Goal: Task Accomplishment & Management: Manage account settings

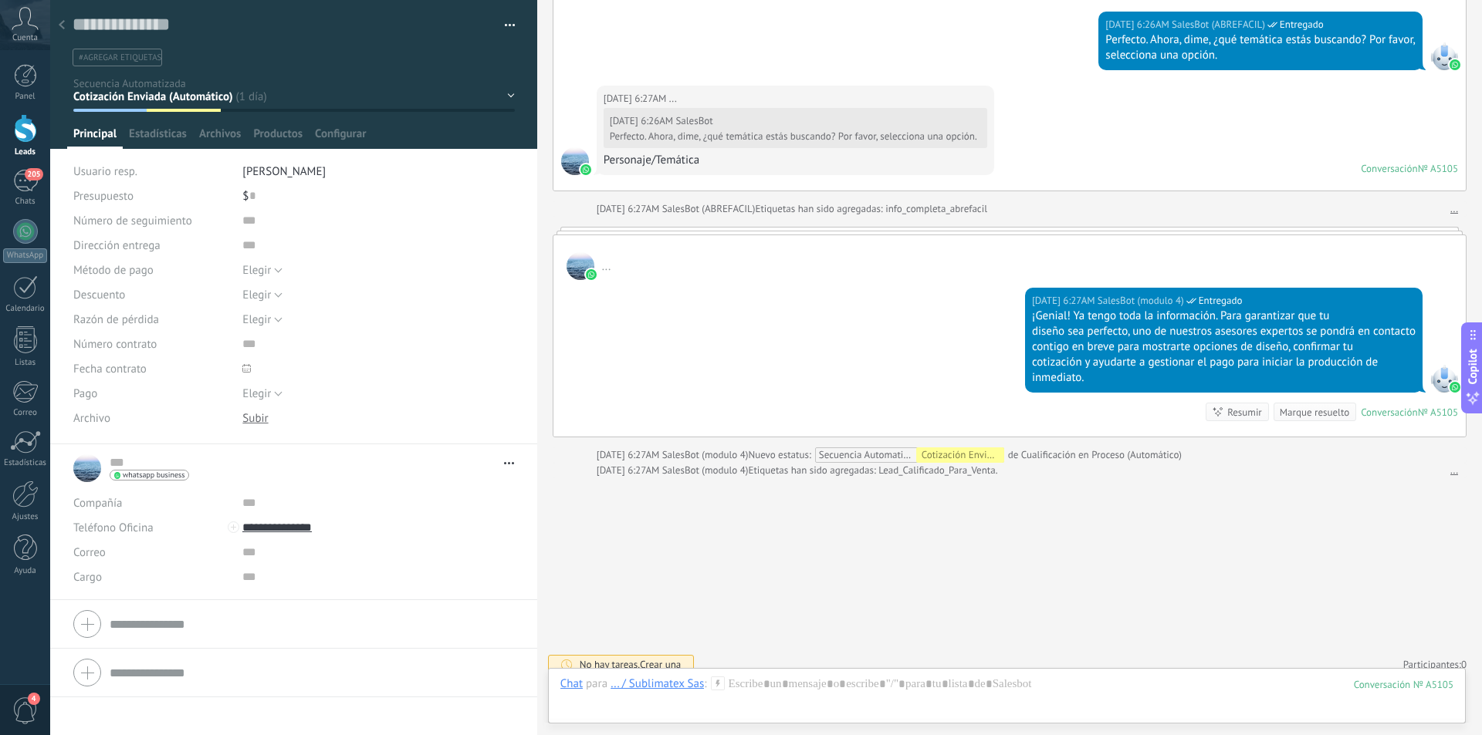
scroll to position [1336, 0]
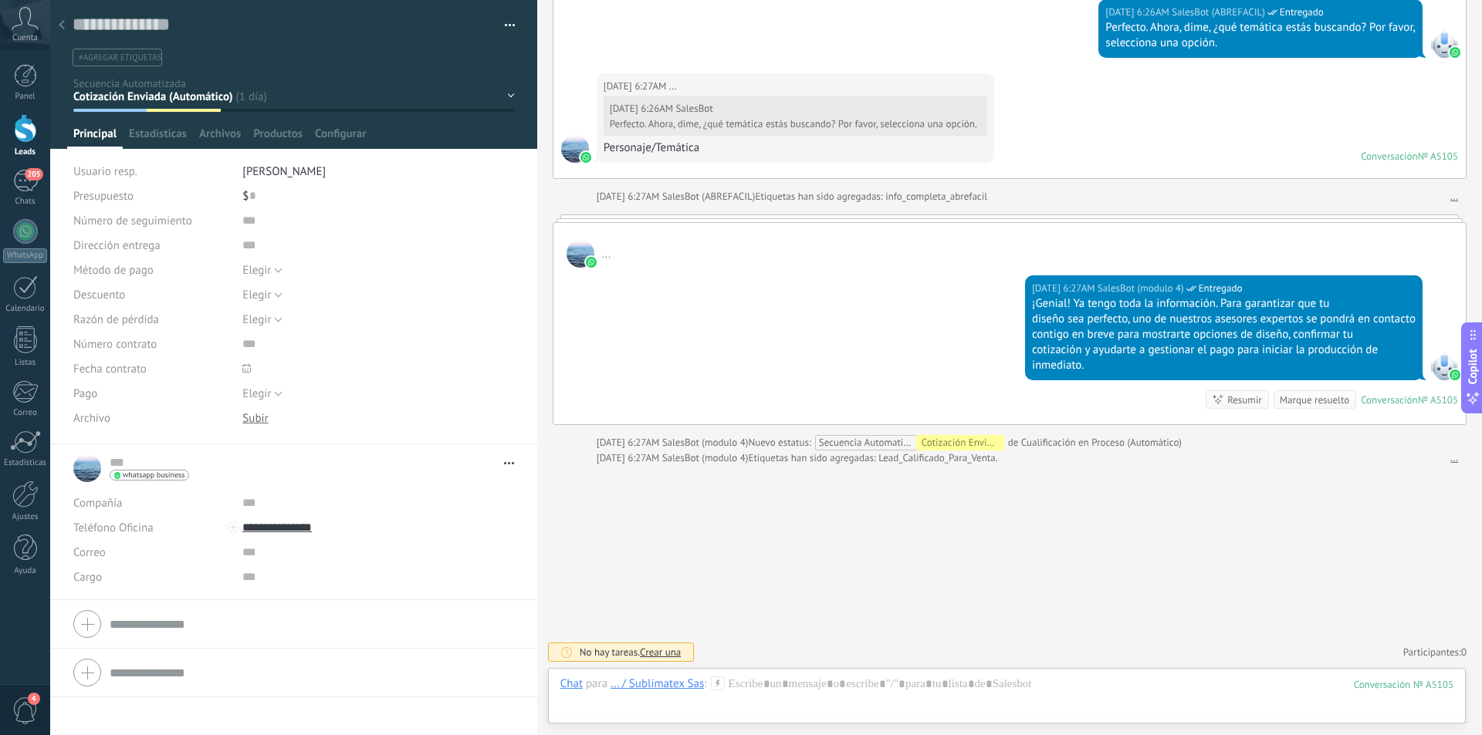
click at [62, 25] on icon at bounding box center [62, 24] width 6 height 9
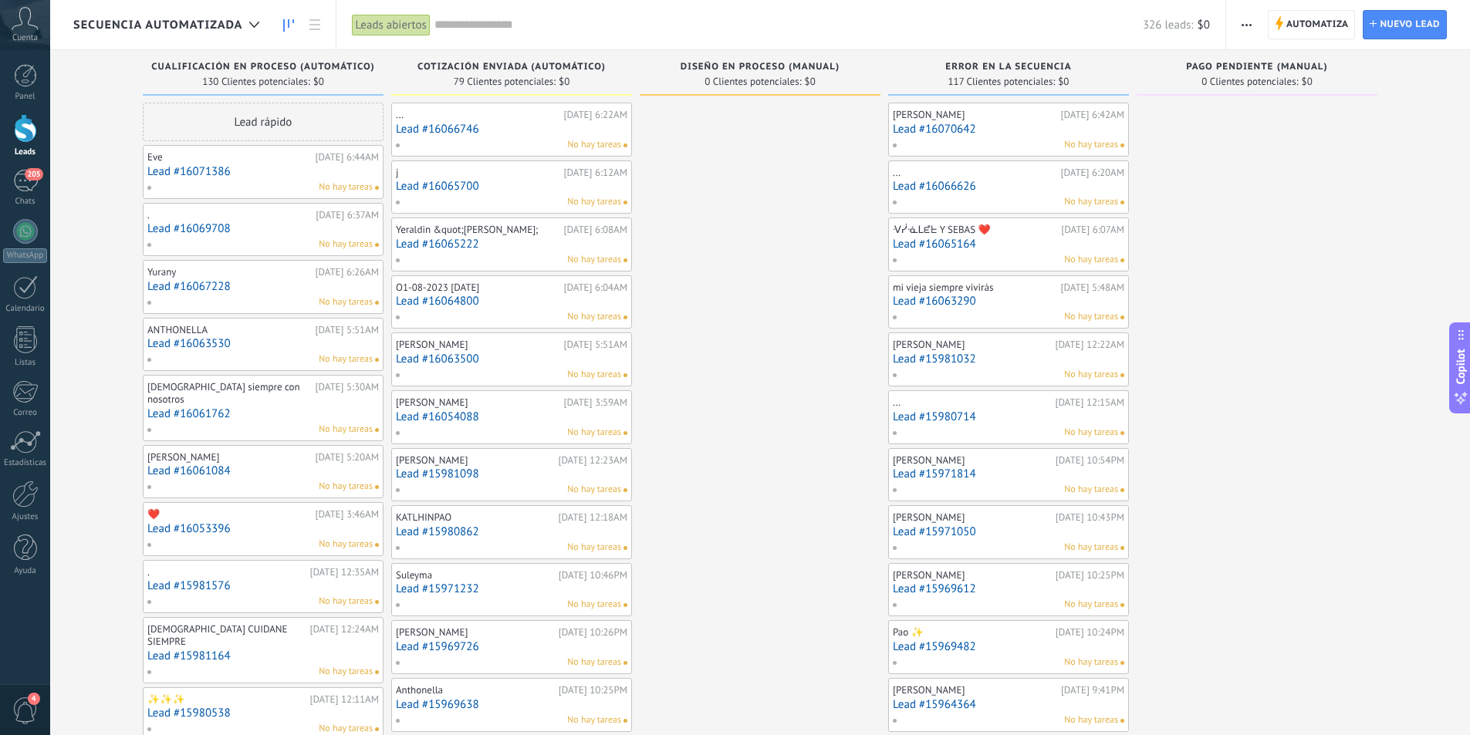
click at [503, 181] on link "Lead #16065700" at bounding box center [511, 186] width 231 height 13
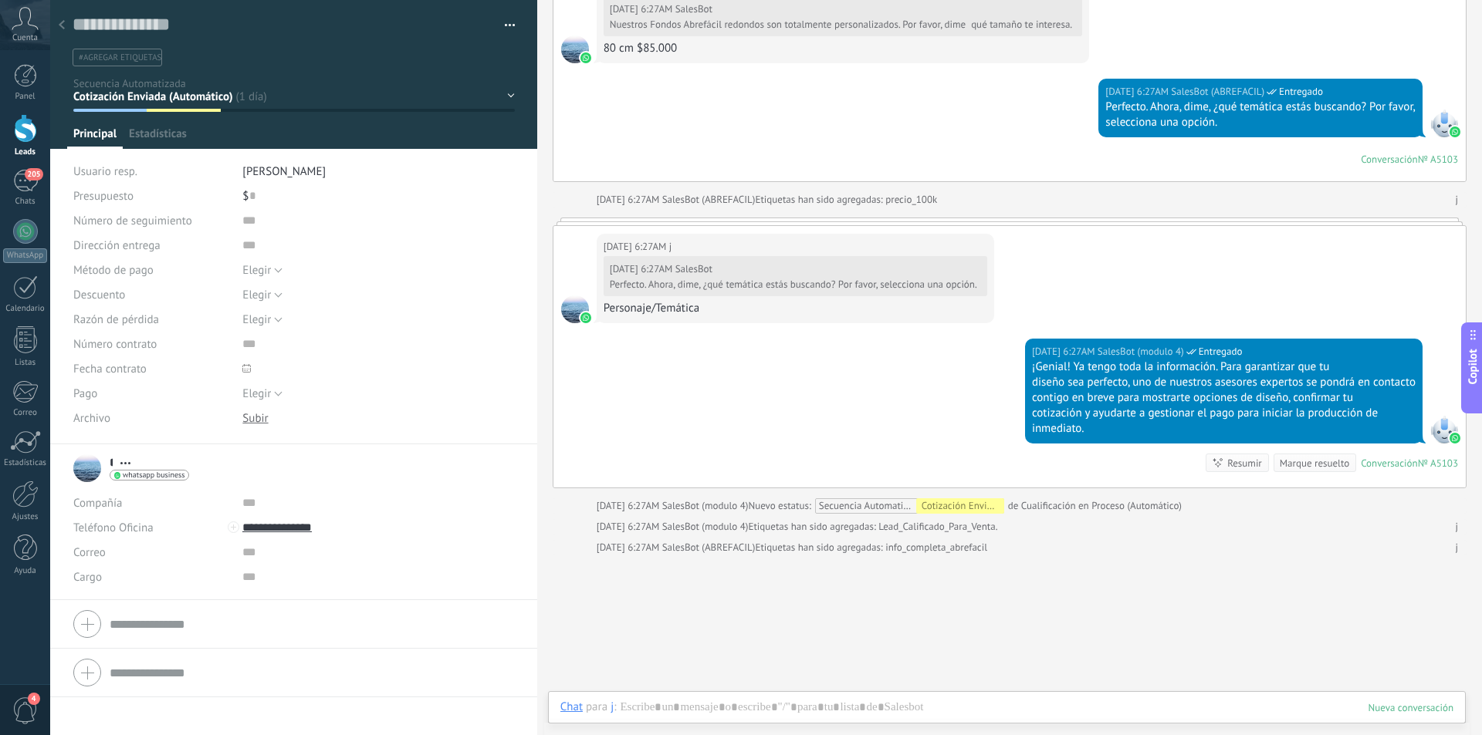
scroll to position [1115, 0]
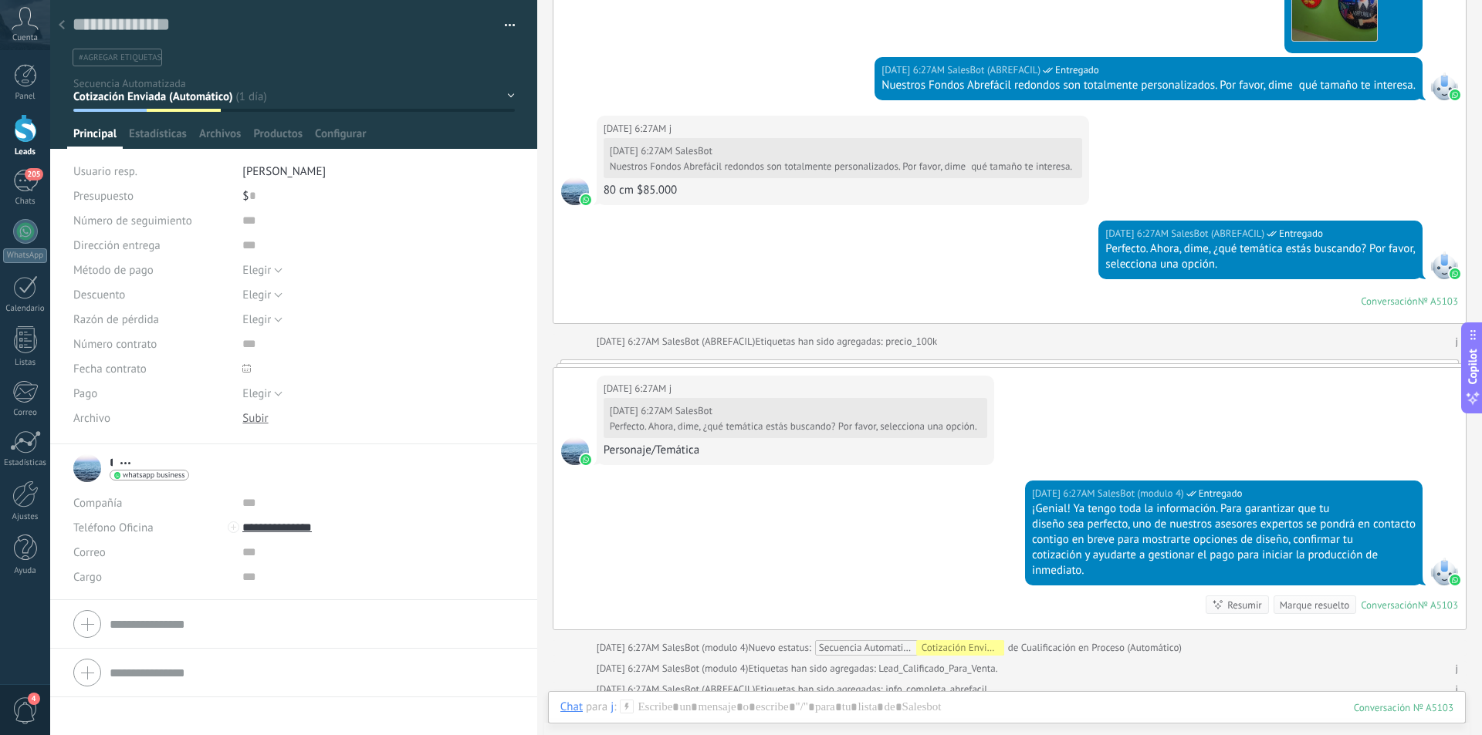
click at [64, 26] on icon at bounding box center [62, 24] width 6 height 9
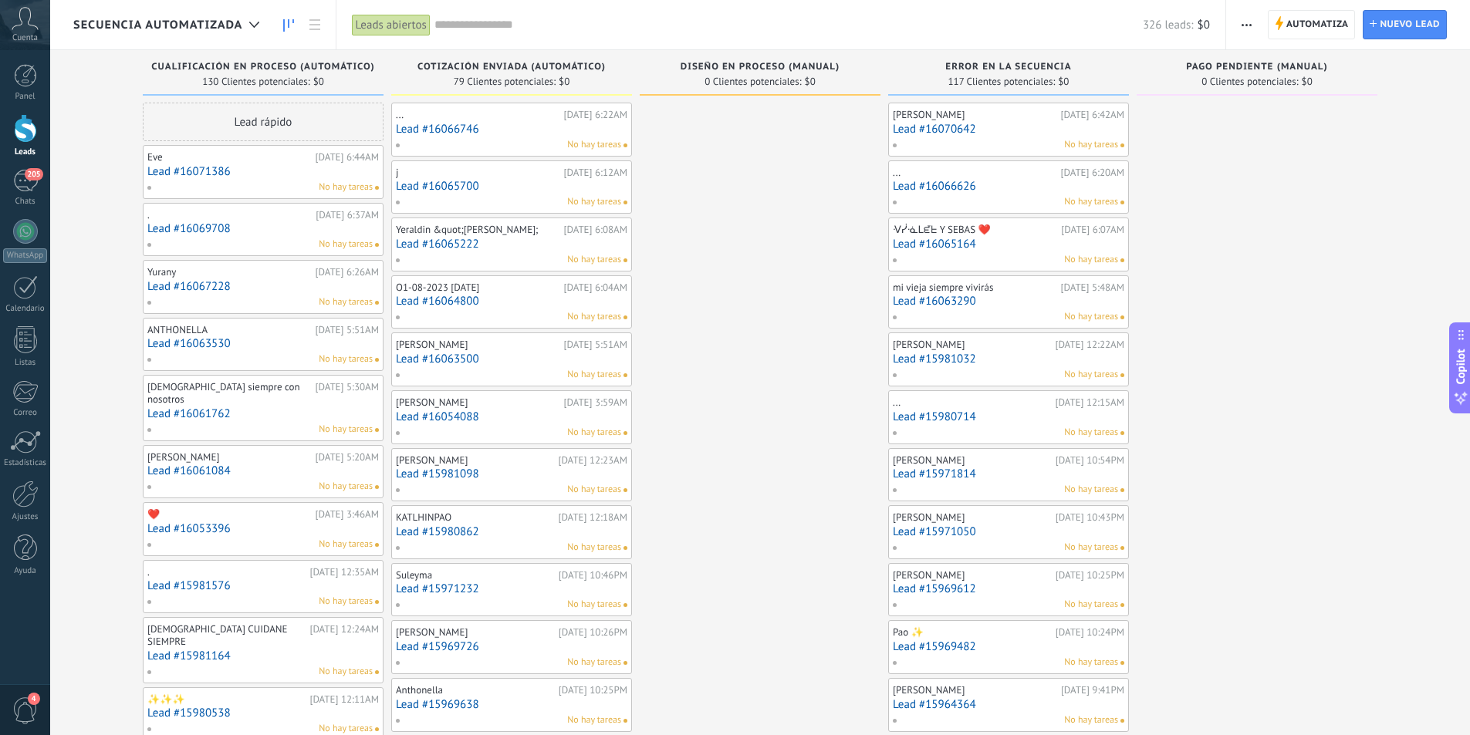
click at [536, 302] on link "Lead #16064800" at bounding box center [511, 301] width 231 height 13
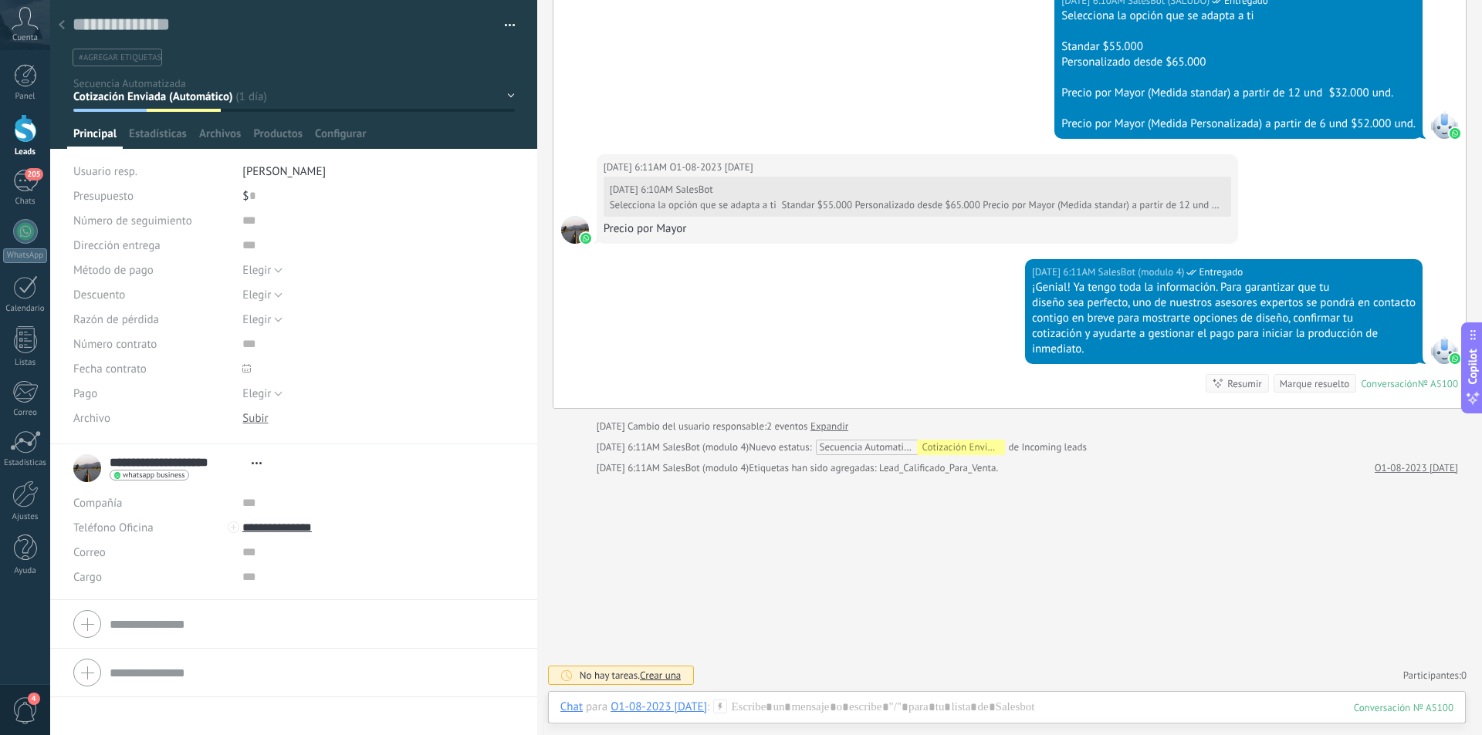
scroll to position [737, 0]
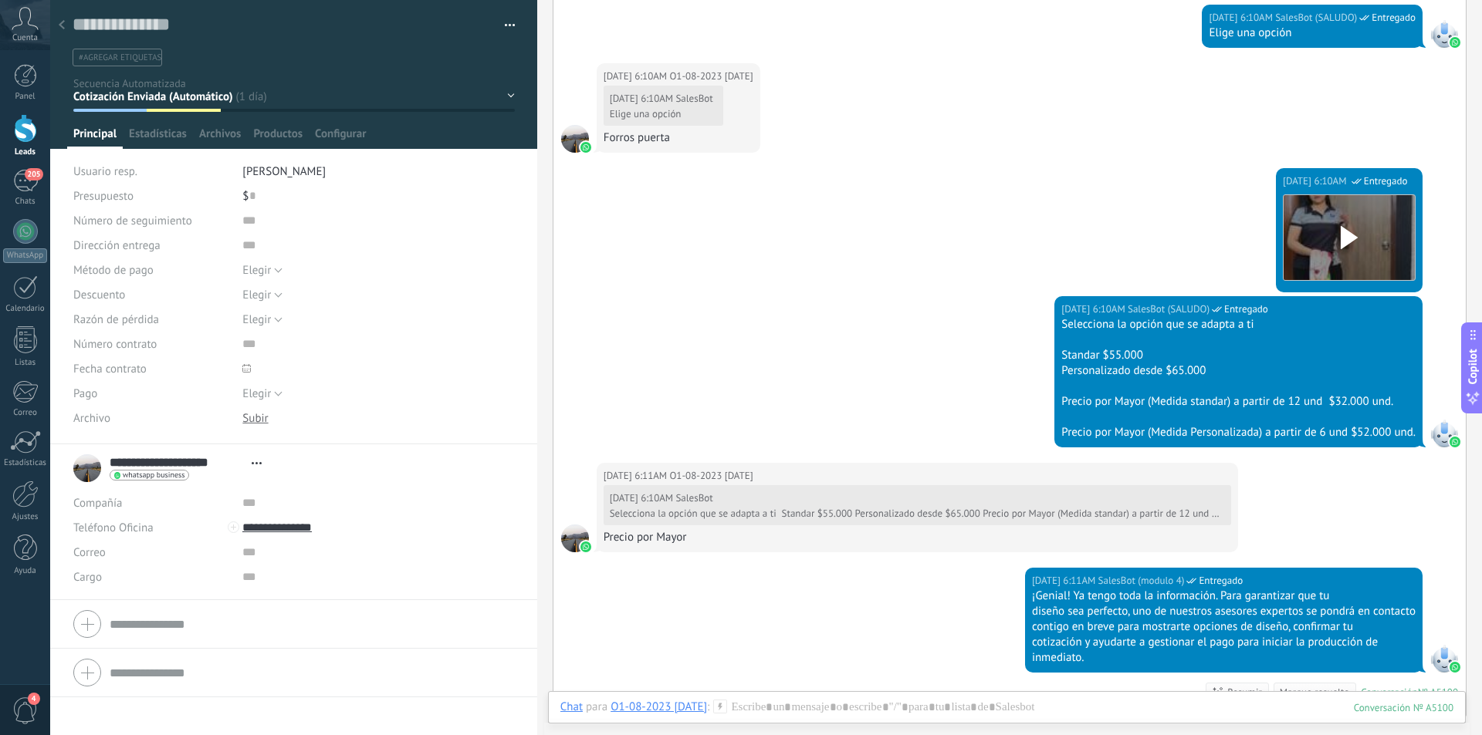
click at [63, 29] on use at bounding box center [62, 24] width 6 height 9
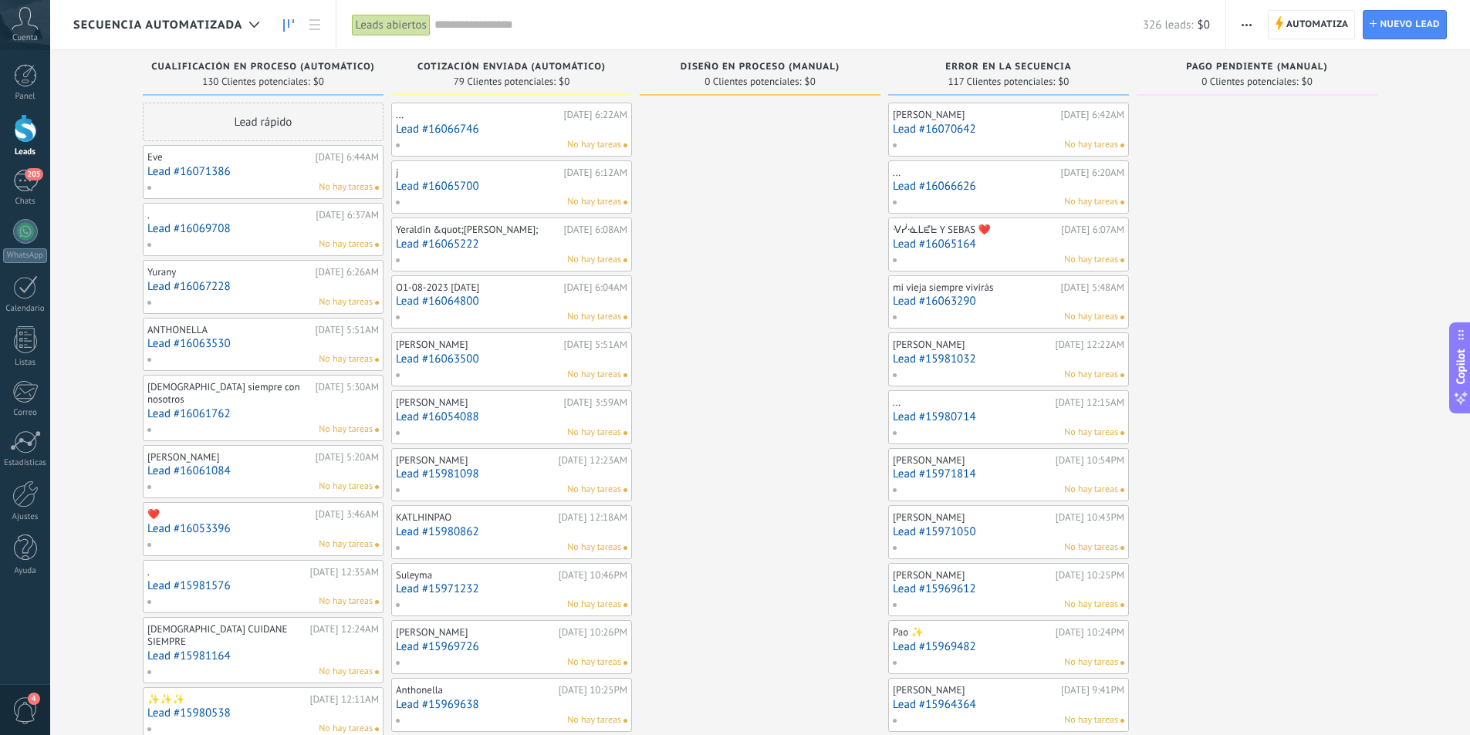
click at [526, 353] on link "Lead #16063500" at bounding box center [511, 359] width 231 height 13
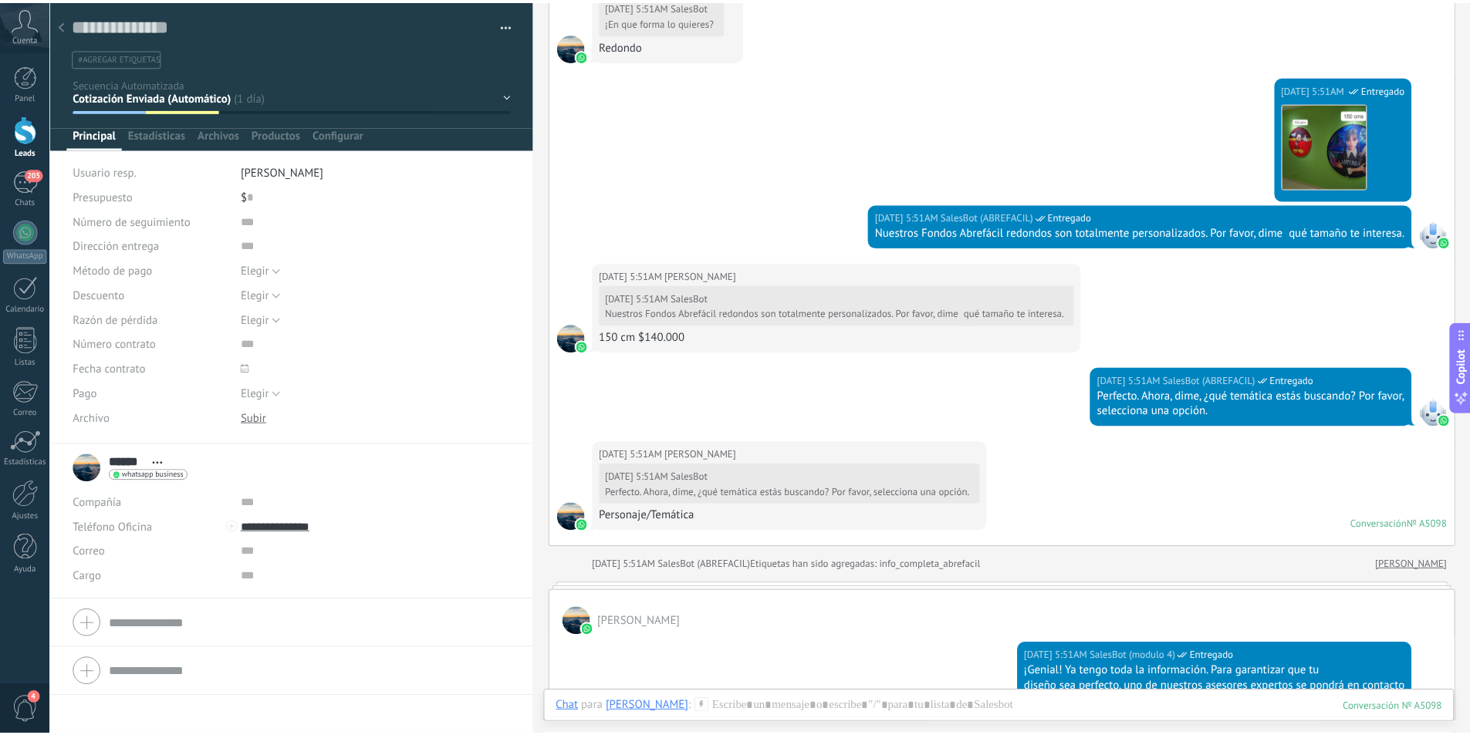
scroll to position [1161, 0]
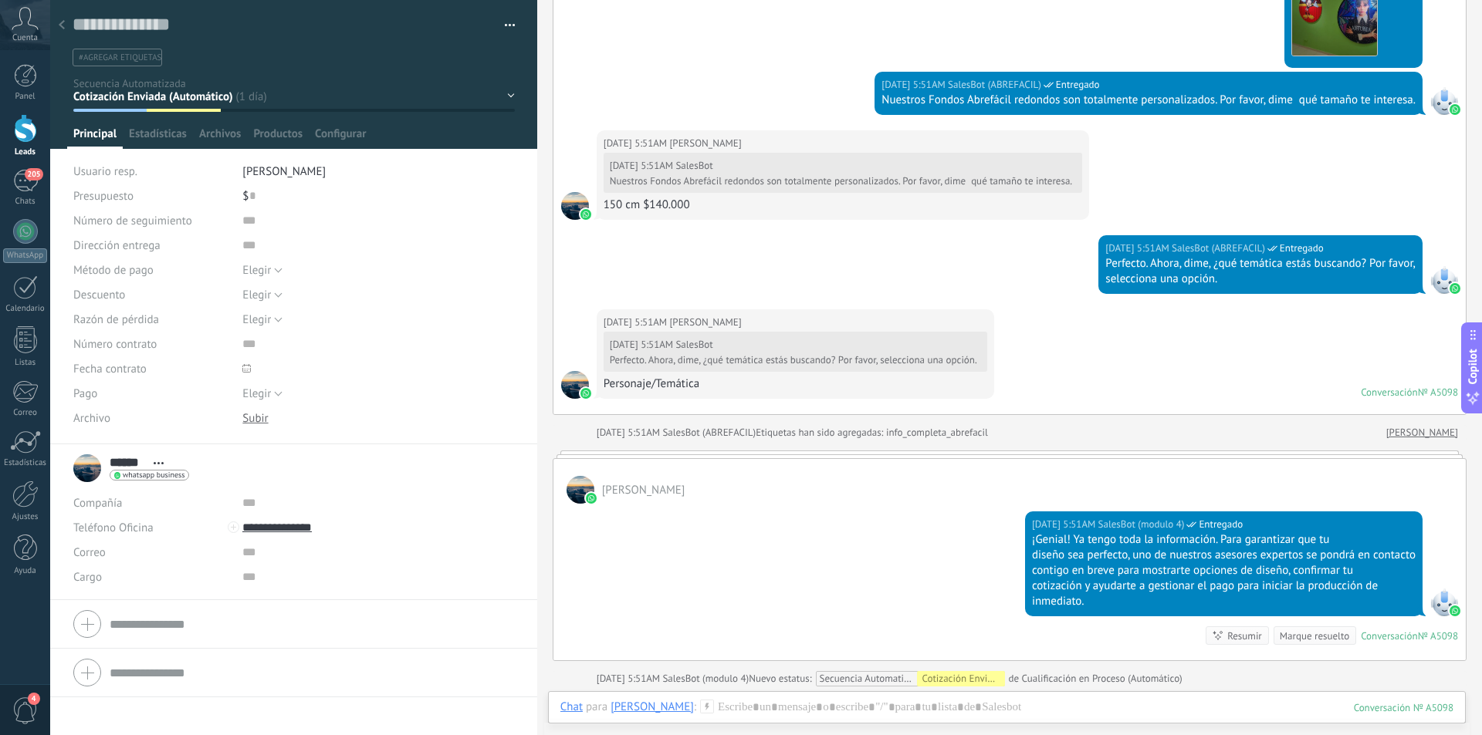
click at [61, 27] on use at bounding box center [62, 24] width 6 height 9
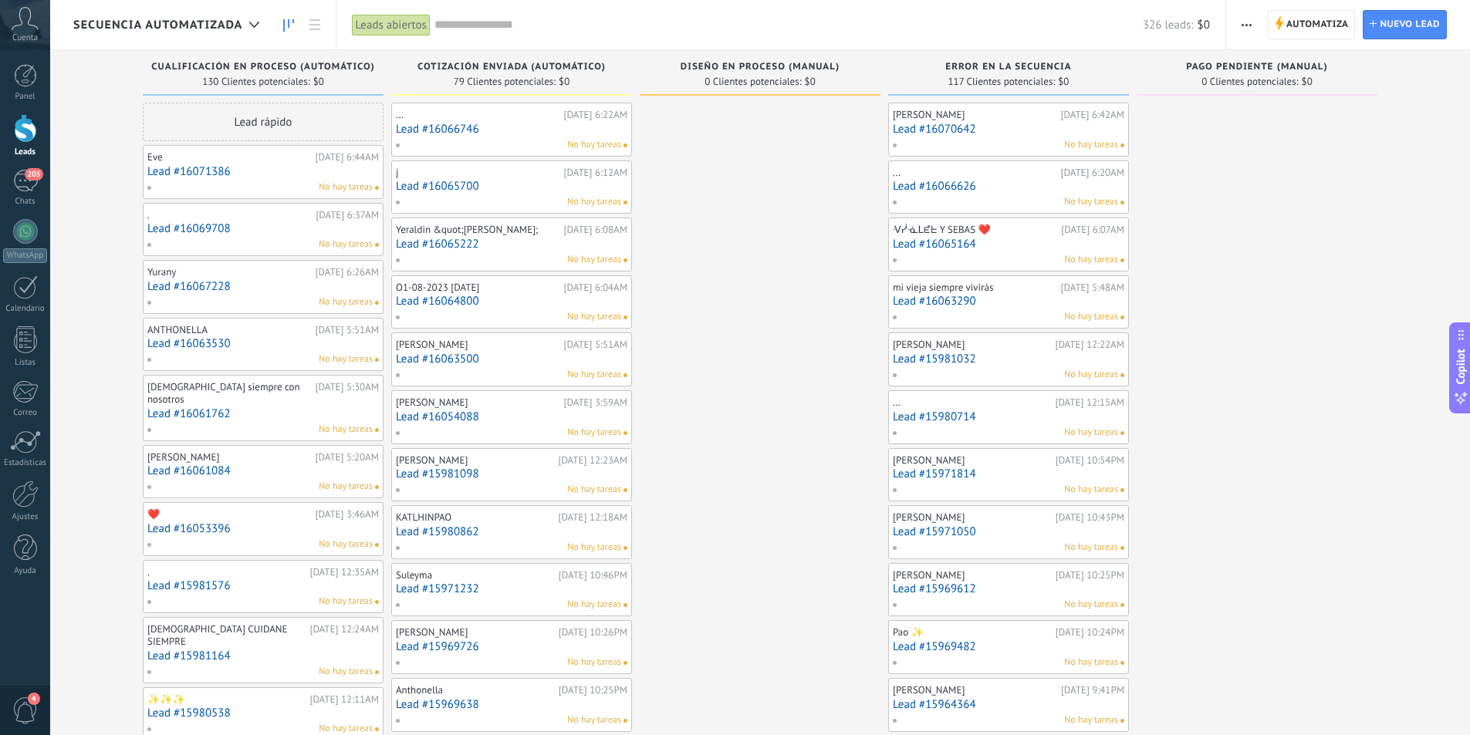
click at [1025, 184] on link "Lead #16066626" at bounding box center [1008, 186] width 231 height 13
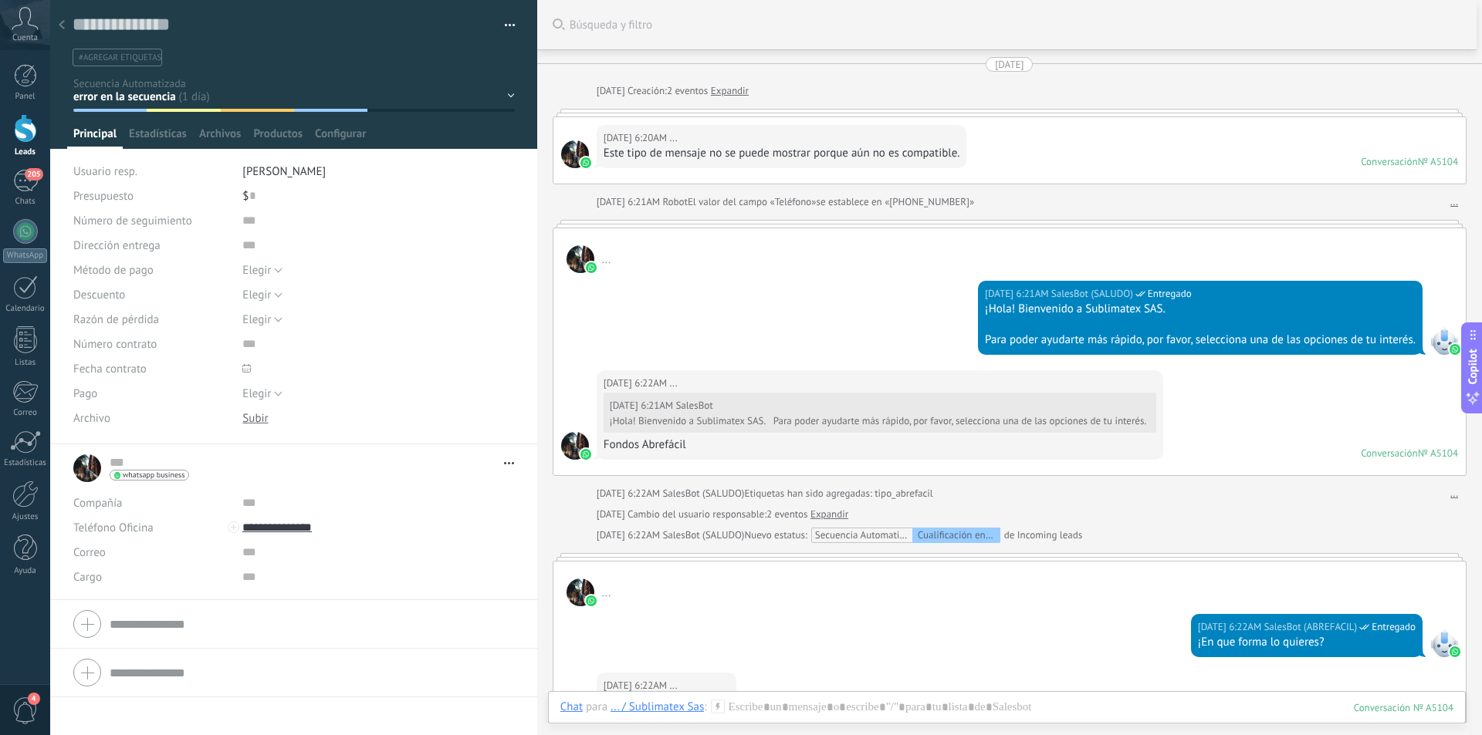
click at [67, 29] on div at bounding box center [62, 26] width 22 height 30
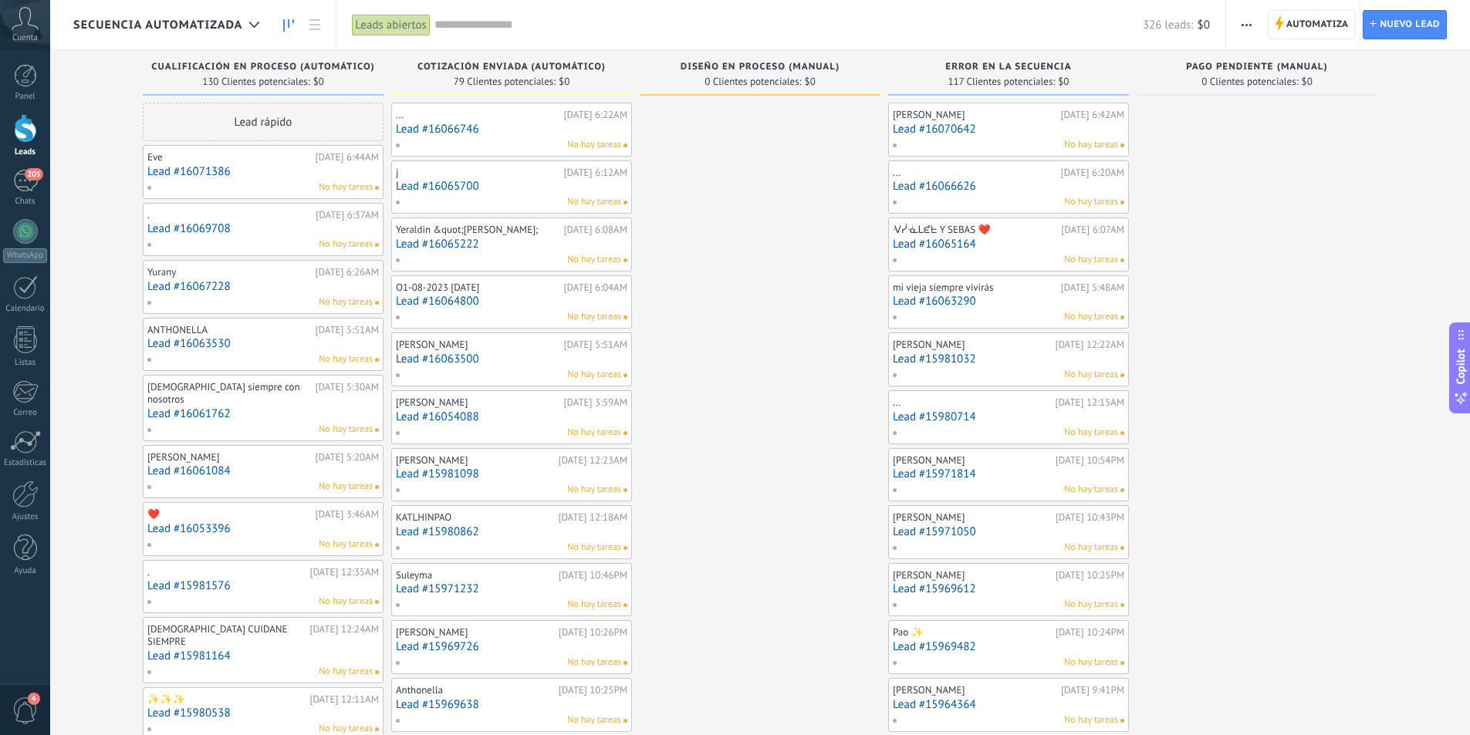
click at [1025, 191] on link "Lead #16066626" at bounding box center [1008, 186] width 231 height 13
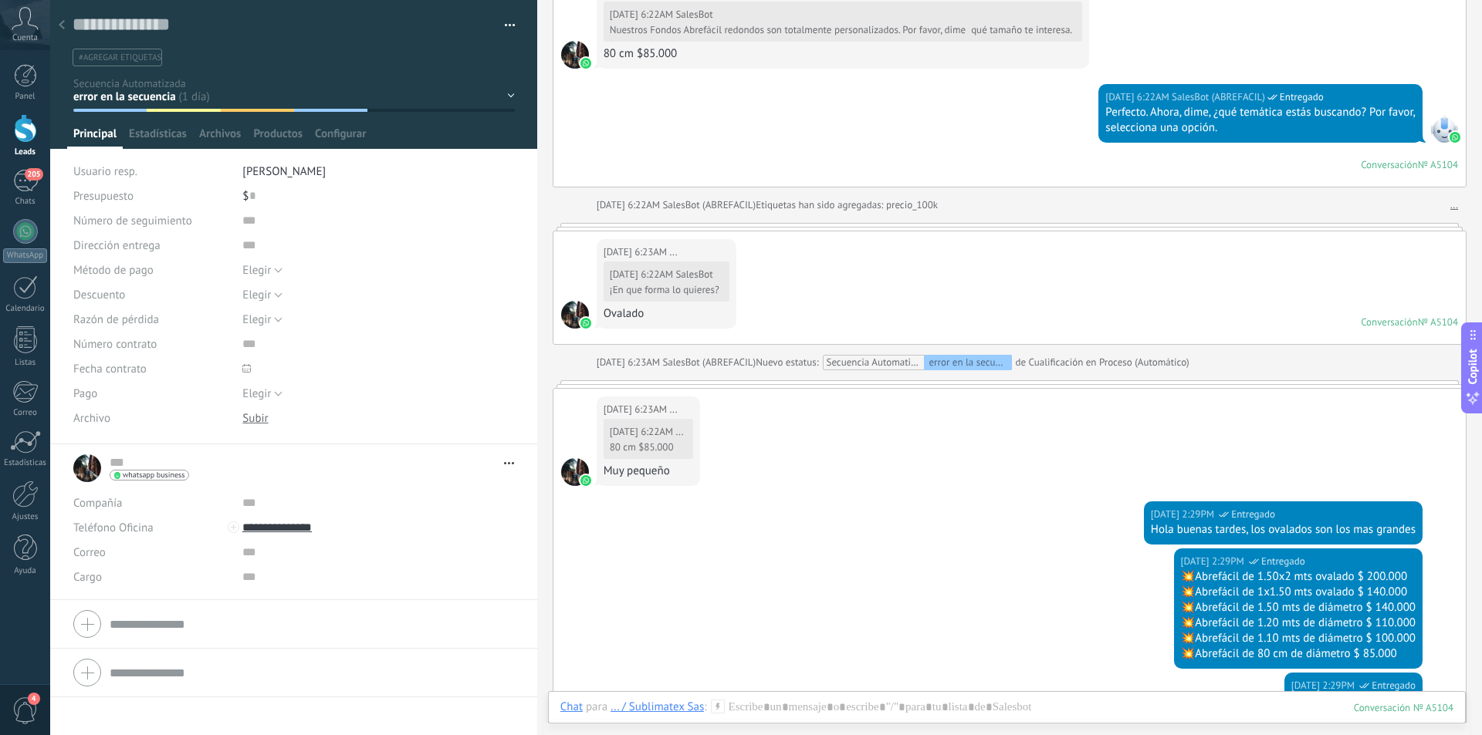
scroll to position [600, 0]
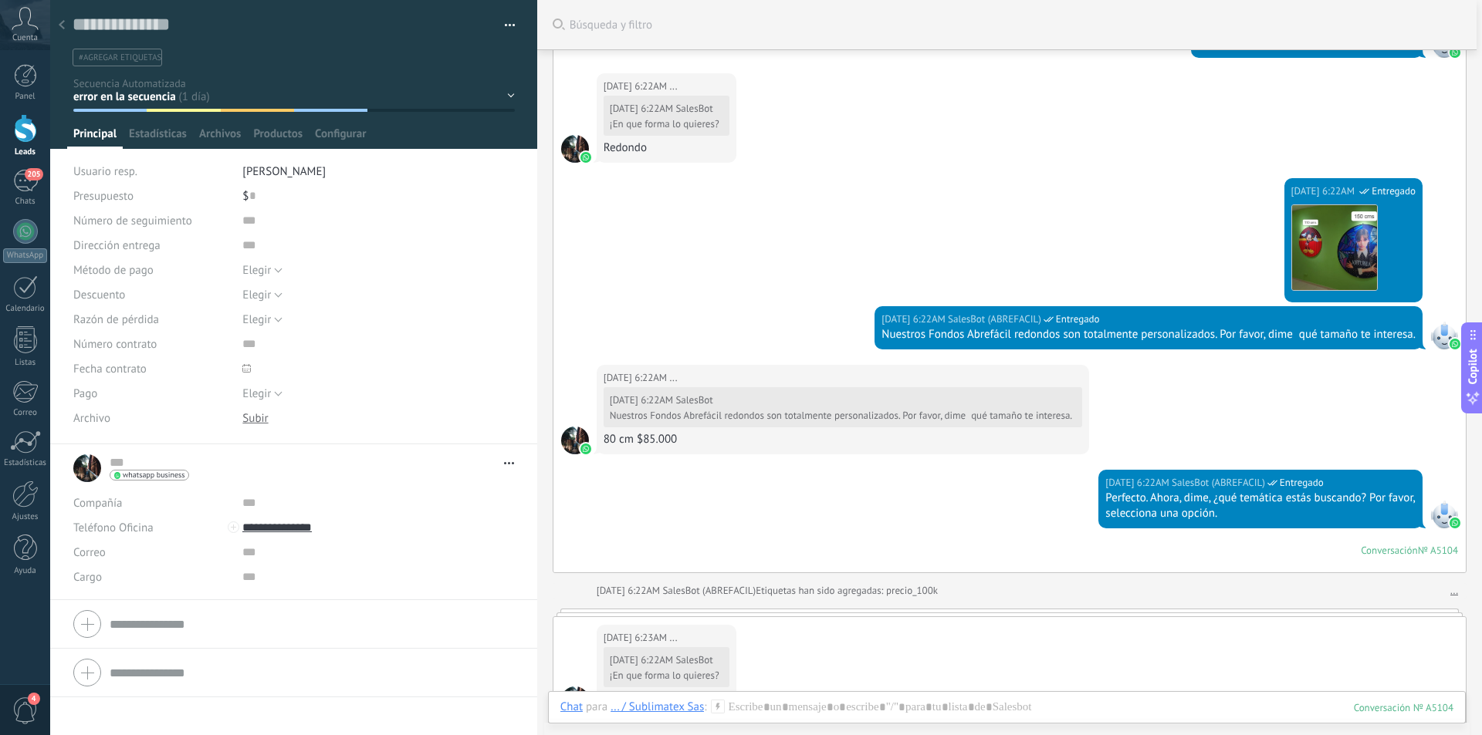
click at [67, 22] on div at bounding box center [62, 26] width 22 height 30
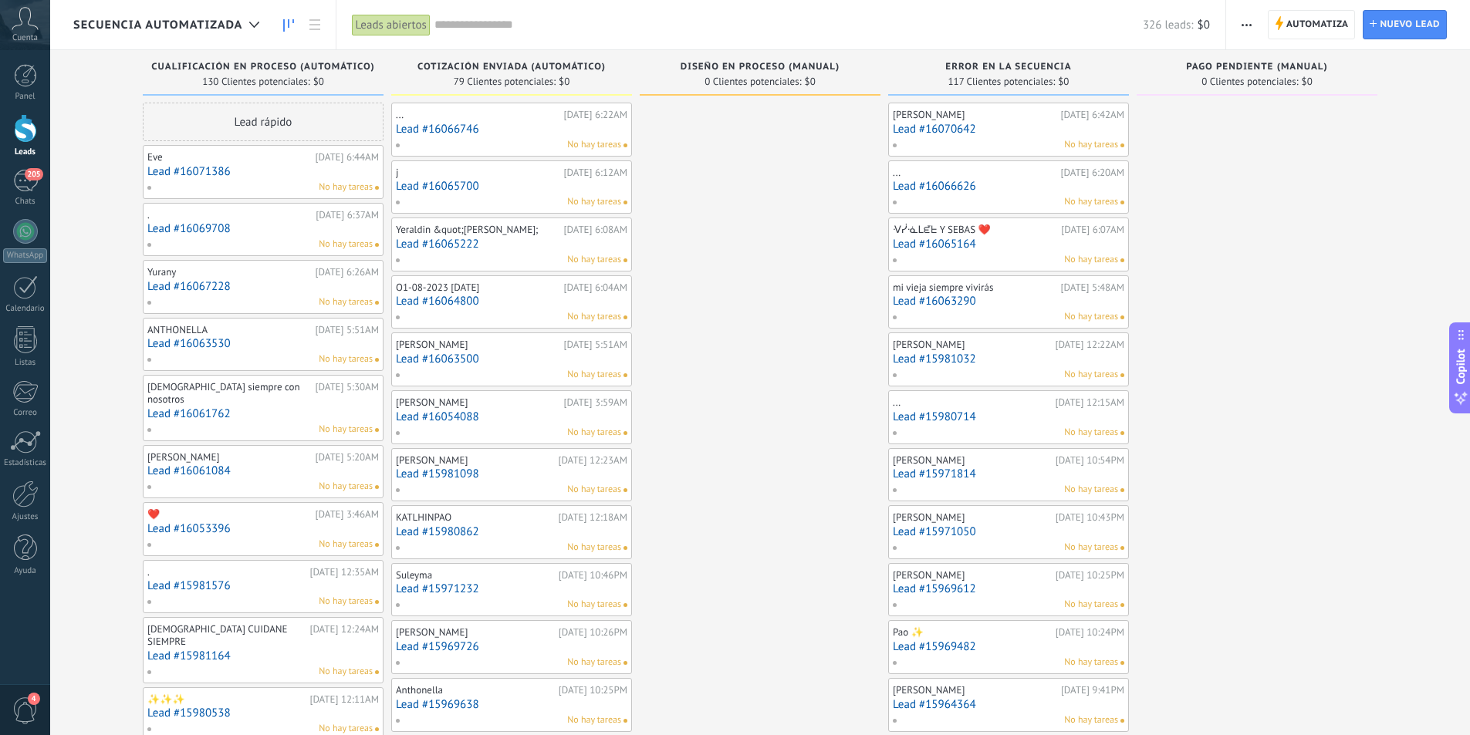
click at [1038, 132] on link "Lead #16070642" at bounding box center [1008, 129] width 231 height 13
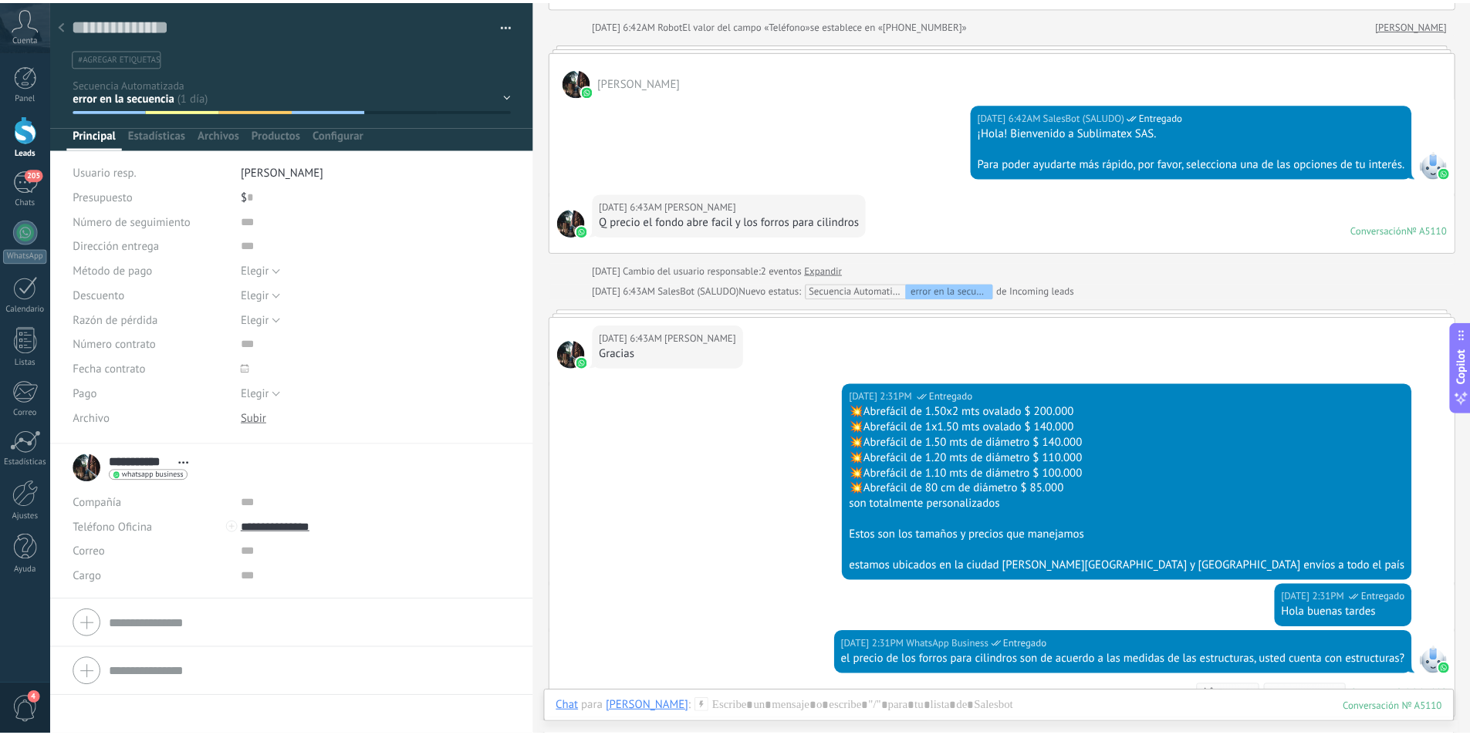
scroll to position [463, 0]
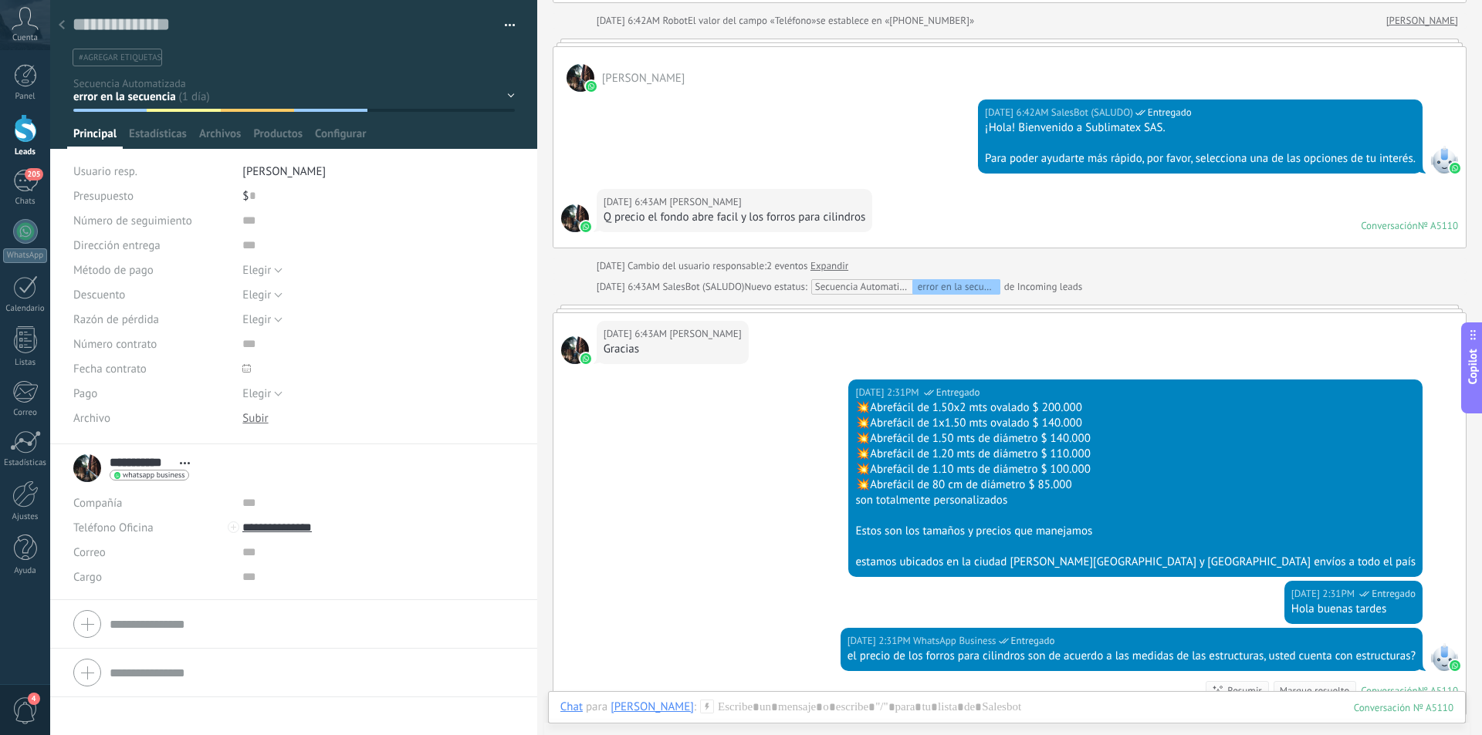
click at [63, 20] on div at bounding box center [62, 26] width 22 height 30
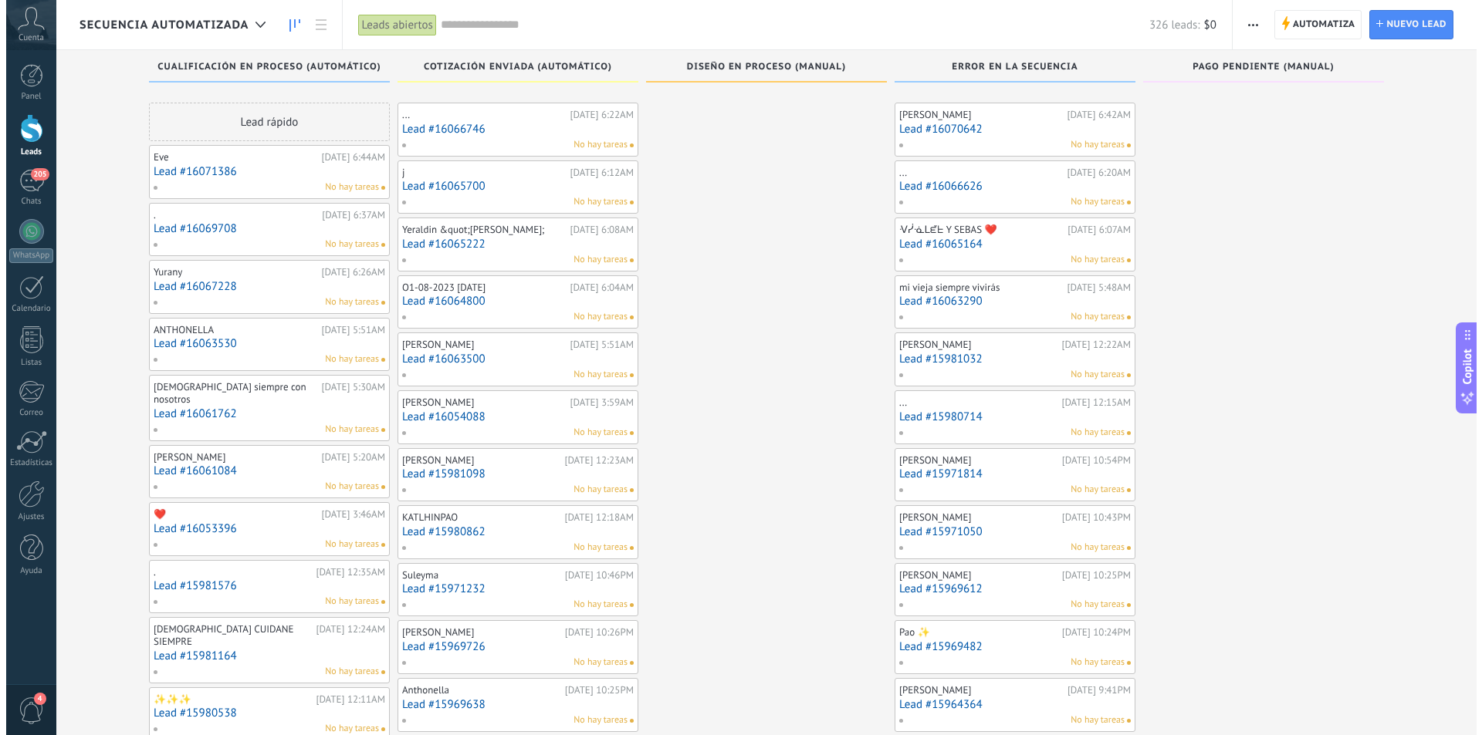
scroll to position [154, 0]
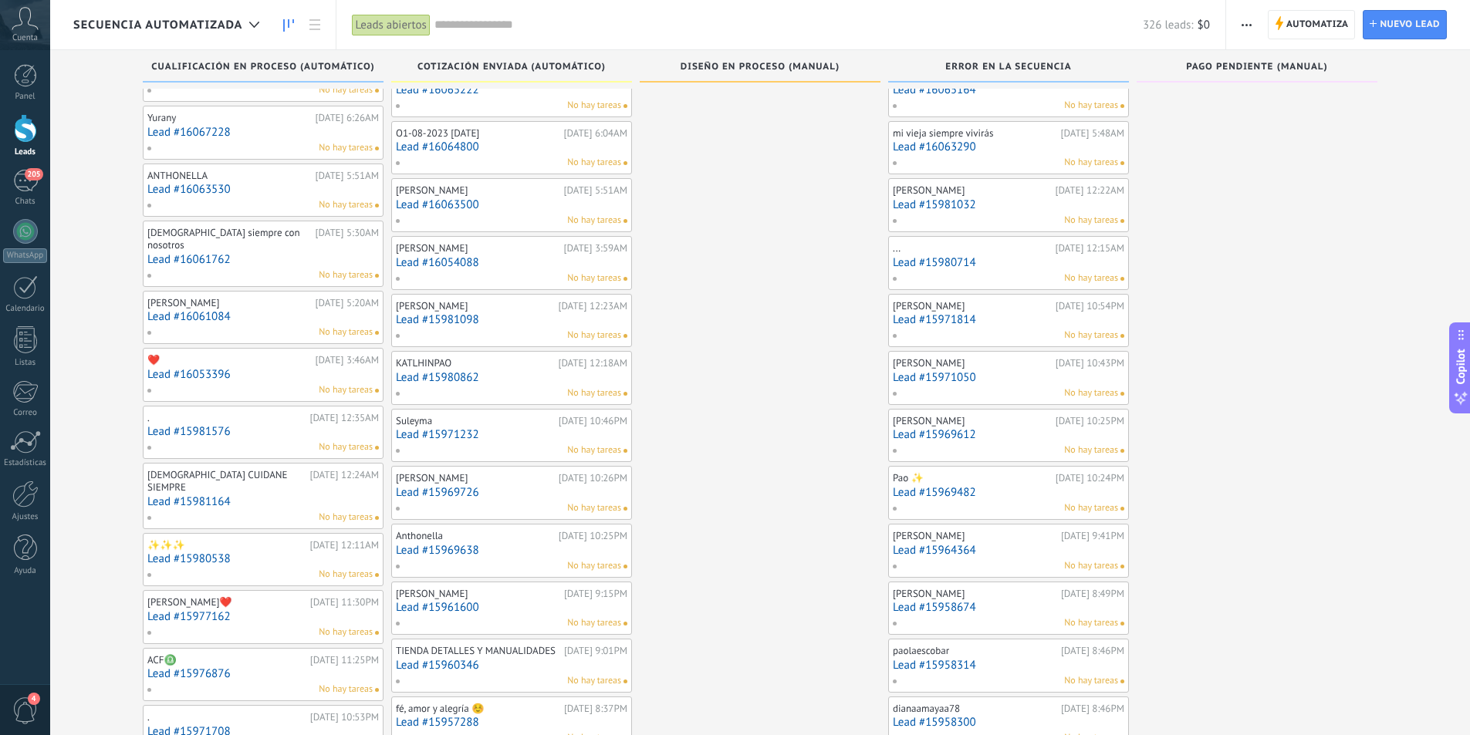
click at [1021, 321] on link "Lead #15971814" at bounding box center [1008, 319] width 231 height 13
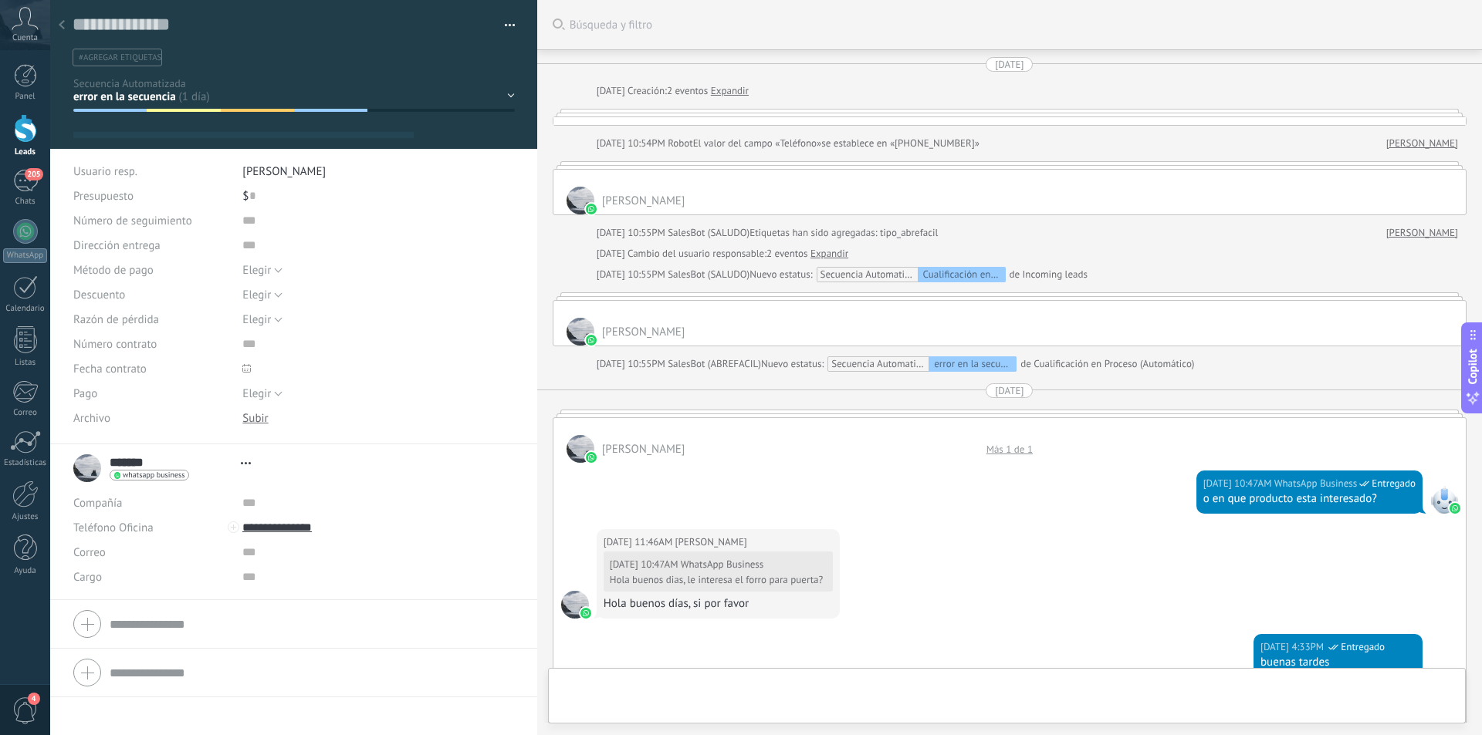
type textarea "**********"
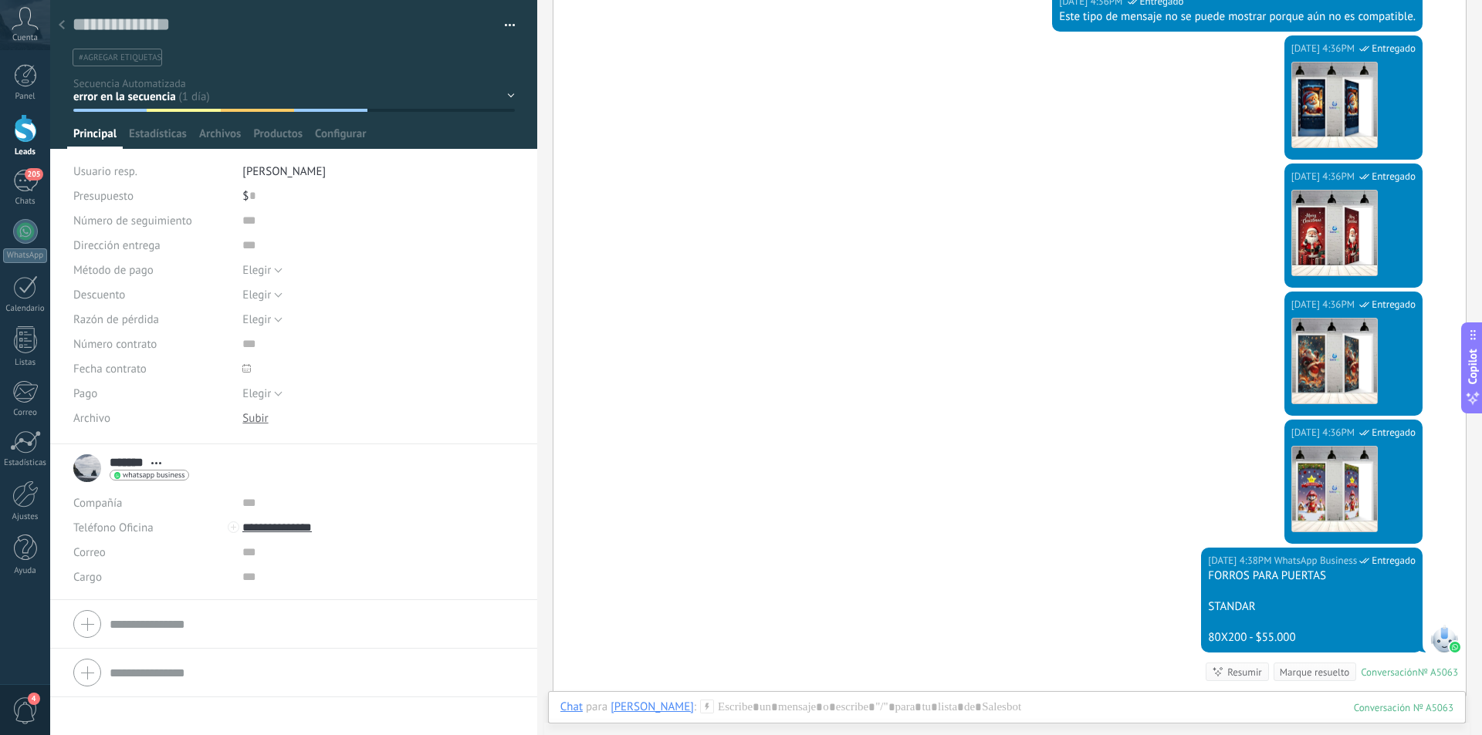
scroll to position [2070, 0]
